Goal: Navigation & Orientation: Find specific page/section

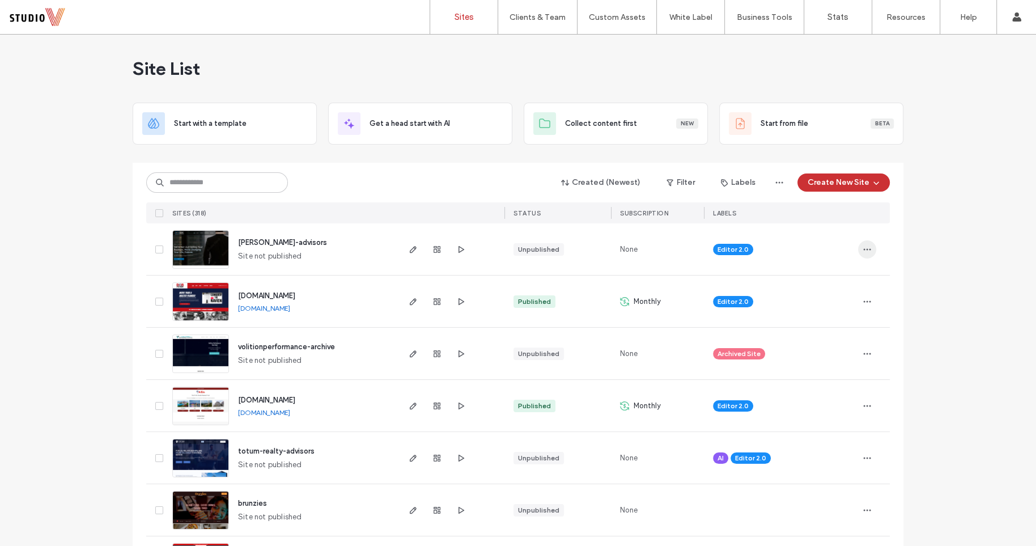
click at [862, 249] on icon "button" at bounding box center [866, 249] width 9 height 9
click at [819, 350] on span "Transfer Site" at bounding box center [814, 350] width 44 height 11
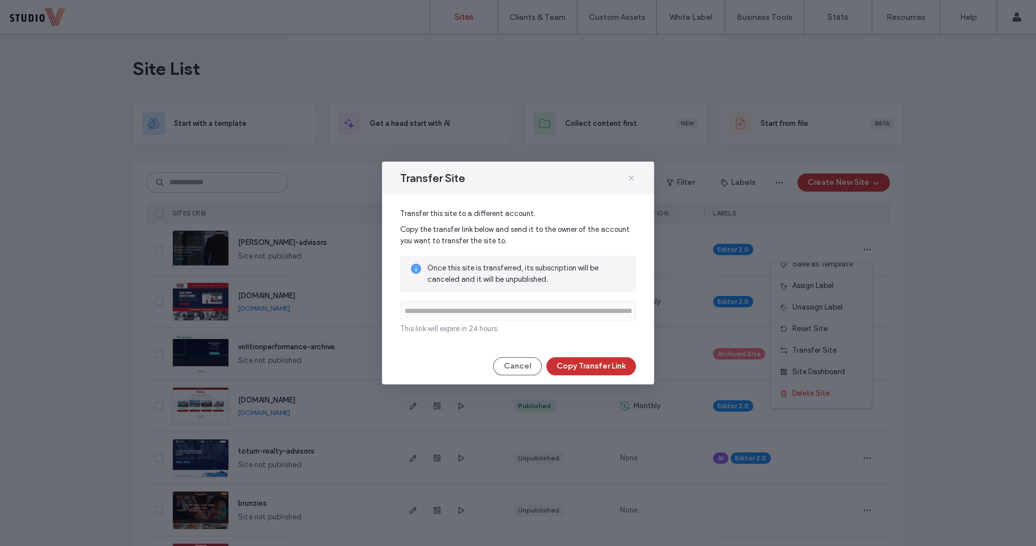
click at [632, 177] on icon at bounding box center [631, 177] width 9 height 9
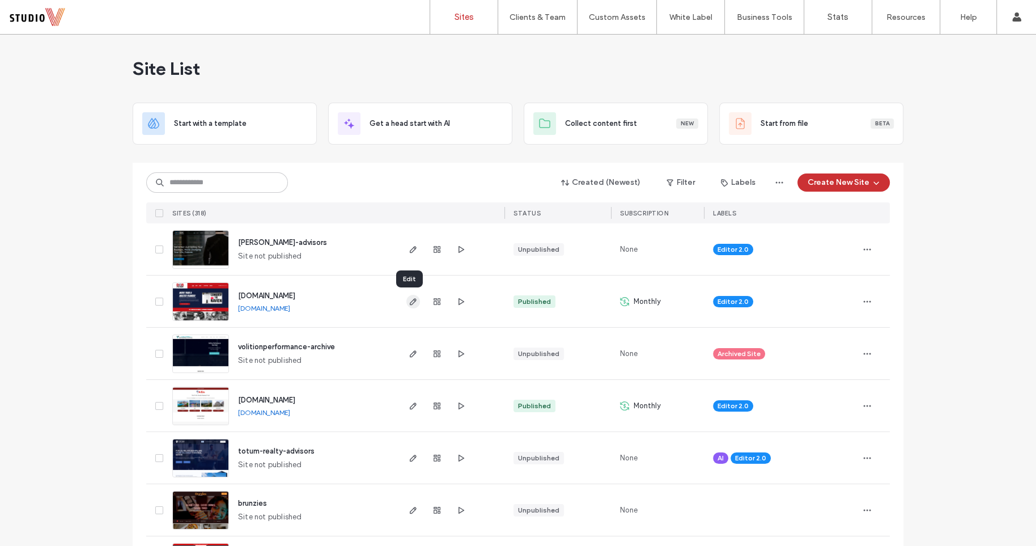
click at [410, 303] on icon "button" at bounding box center [413, 301] width 9 height 9
